Goal: Transaction & Acquisition: Book appointment/travel/reservation

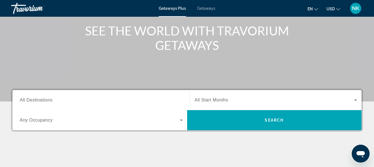
scroll to position [56, 0]
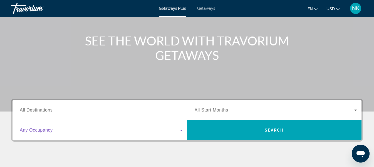
click at [181, 129] on icon "Search widget" at bounding box center [181, 130] width 7 height 7
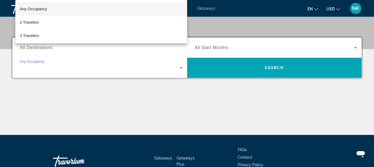
scroll to position [136, 0]
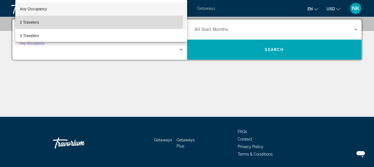
click at [29, 21] on span "2 Travelers" at bounding box center [29, 22] width 19 height 7
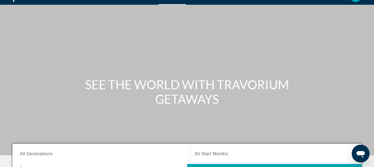
scroll to position [0, 0]
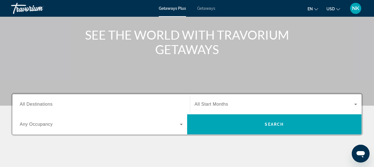
scroll to position [84, 0]
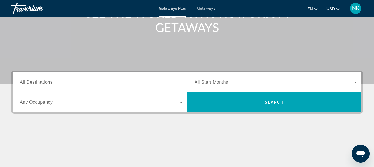
click at [182, 102] on icon "Search widget" at bounding box center [181, 102] width 3 height 1
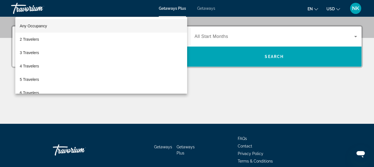
scroll to position [136, 0]
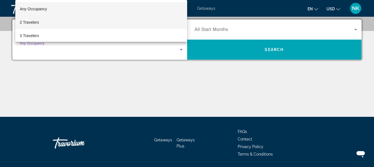
click at [37, 23] on span "2 Travelers" at bounding box center [29, 22] width 19 height 7
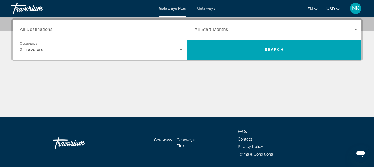
click at [209, 29] on span "All Start Months" at bounding box center [212, 29] width 34 height 5
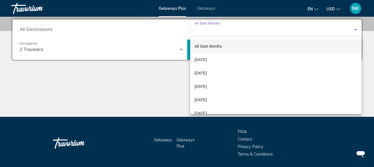
scroll to position [28, 0]
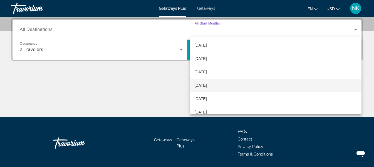
click at [207, 86] on span "[DATE]" at bounding box center [201, 85] width 12 height 7
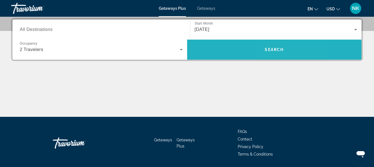
click at [281, 51] on span "Search" at bounding box center [274, 49] width 19 height 4
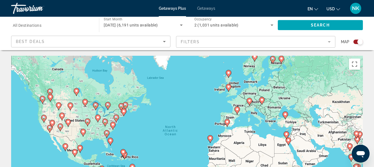
click at [248, 8] on div "en English Español Français Italiano Português русский USD USD ($) MXN (Mex$) C…" at bounding box center [292, 9] width 142 height 12
click at [205, 6] on span "Getaways" at bounding box center [206, 8] width 18 height 4
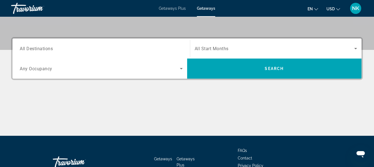
scroll to position [84, 0]
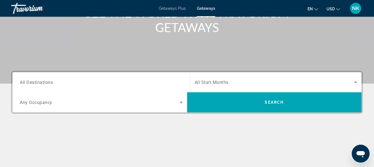
click at [45, 86] on div "Search widget" at bounding box center [101, 82] width 163 height 16
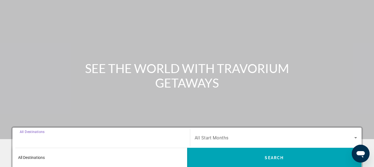
scroll to position [0, 0]
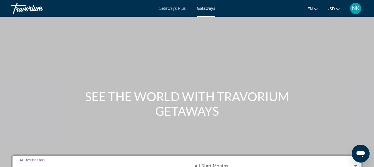
click at [167, 9] on span "Getaways Plus" at bounding box center [172, 8] width 27 height 4
